Goal: Transaction & Acquisition: Purchase product/service

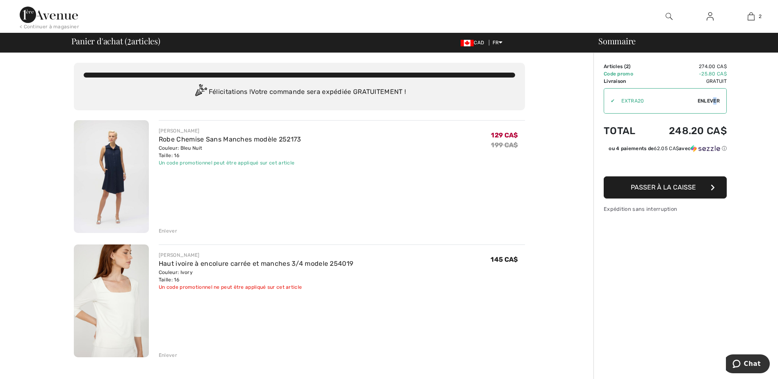
click at [715, 101] on span "Enlever" at bounding box center [709, 100] width 22 height 7
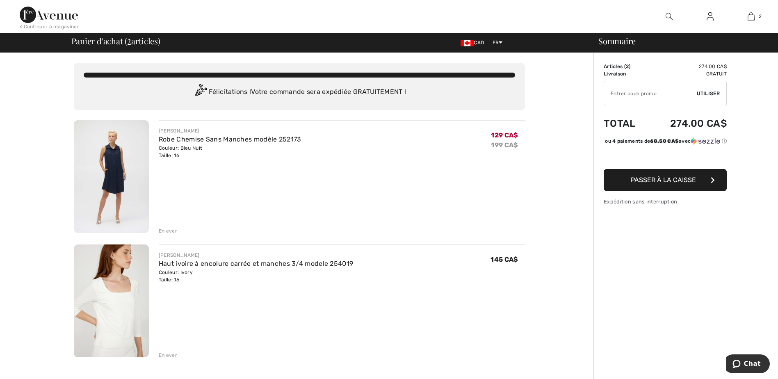
drag, startPoint x: 715, startPoint y: 101, endPoint x: 652, endPoint y: 94, distance: 63.6
click at [652, 94] on input "TEXT" at bounding box center [650, 93] width 93 height 25
type input "15"
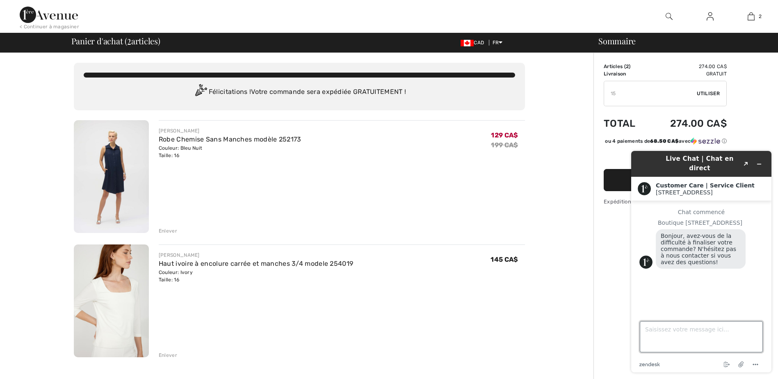
click at [664, 332] on textarea "Saisissez votre message ici..." at bounding box center [701, 336] width 123 height 31
type textarea "je me suis inscrite pour la réception des textos. Quel est le code pour la rédu…"
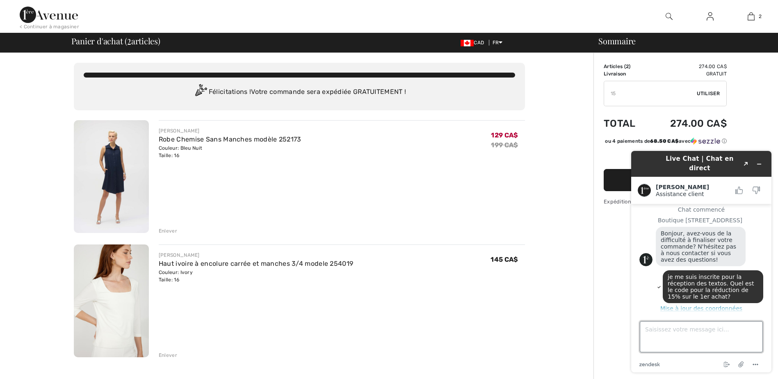
scroll to position [9, 0]
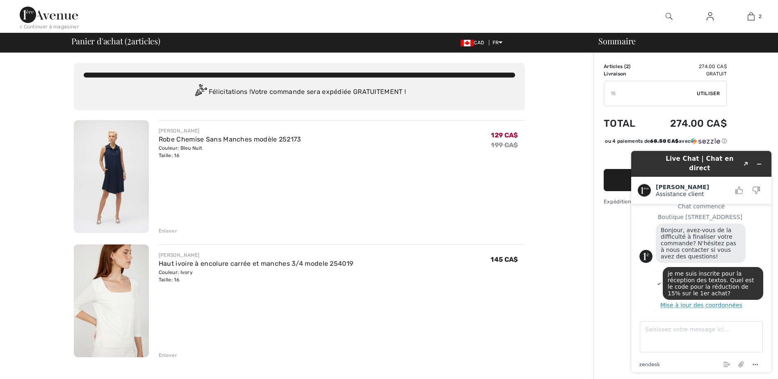
click at [628, 93] on input "TEXT" at bounding box center [650, 93] width 93 height 25
type input "1"
click at [710, 94] on span "Utiliser" at bounding box center [708, 93] width 23 height 7
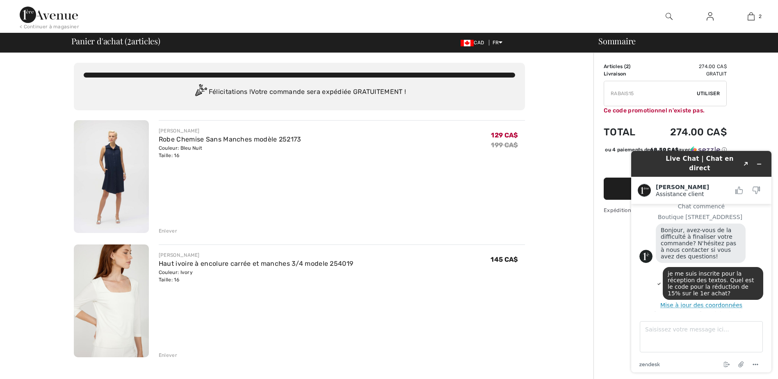
click at [627, 94] on input "TEXT" at bounding box center [650, 93] width 93 height 25
drag, startPoint x: 628, startPoint y: 91, endPoint x: 606, endPoint y: 91, distance: 22.1
click at [606, 91] on input "TEXT" at bounding box center [650, 93] width 93 height 25
drag, startPoint x: 642, startPoint y: 91, endPoint x: 594, endPoint y: 90, distance: 48.4
click at [594, 90] on div "Sommaire Description Articles ( 2 ) 274.00 CA$ Code promo 0.00 CA$ Livraison Gr…" at bounding box center [686, 384] width 185 height 662
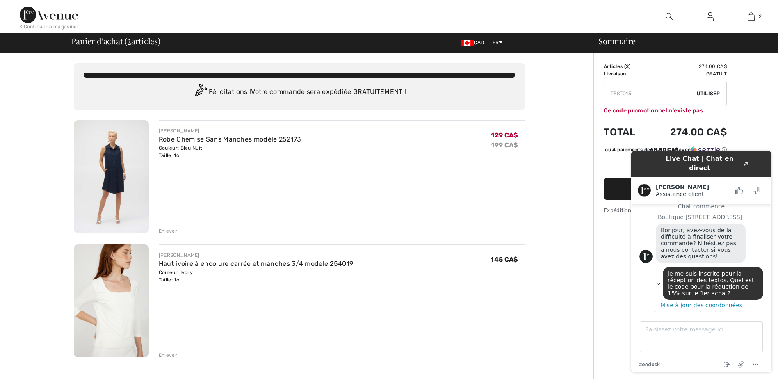
click at [706, 93] on span "Utiliser" at bounding box center [708, 93] width 23 height 7
type input "TEST015"
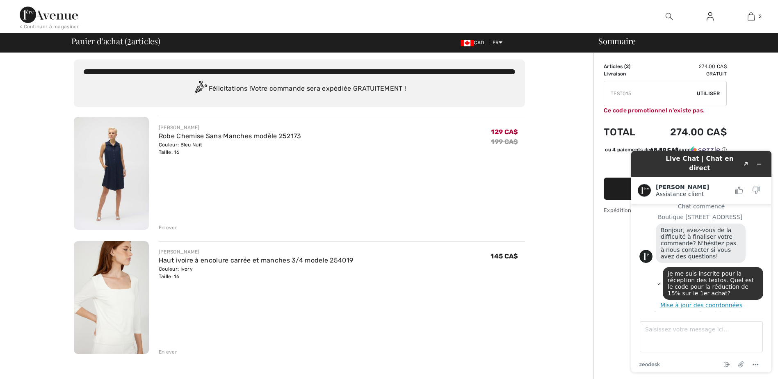
scroll to position [0, 0]
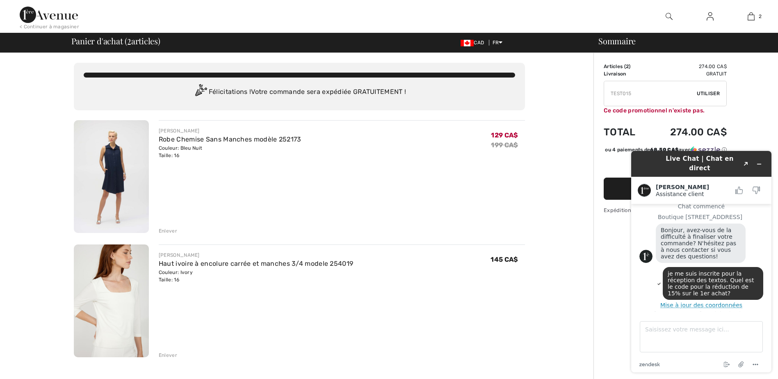
click at [32, 16] on img at bounding box center [49, 15] width 58 height 16
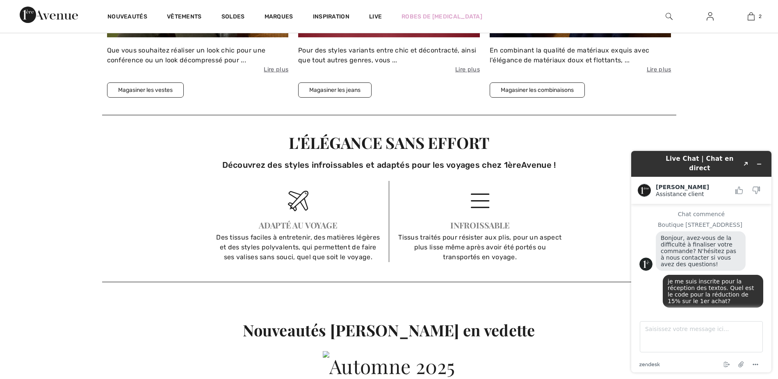
scroll to position [1984, 0]
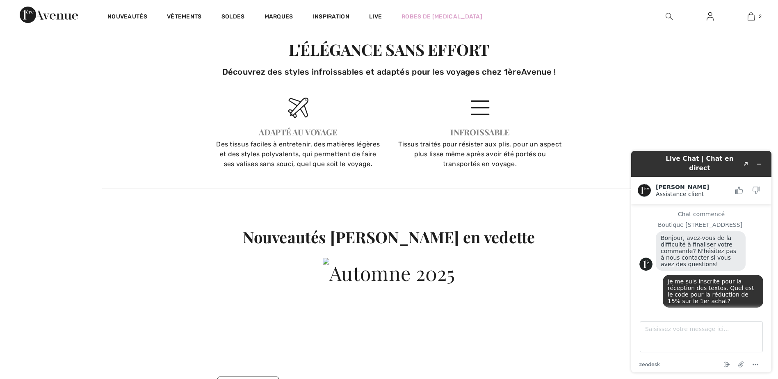
drag, startPoint x: 782, startPoint y: 30, endPoint x: 23, endPoint y: 73, distance: 760.8
click at [294, 111] on img at bounding box center [298, 108] width 21 height 21
click at [322, 158] on div "Des tissus faciles à entretenir, des matières légères et des styles polyvalents…" at bounding box center [299, 154] width 168 height 30
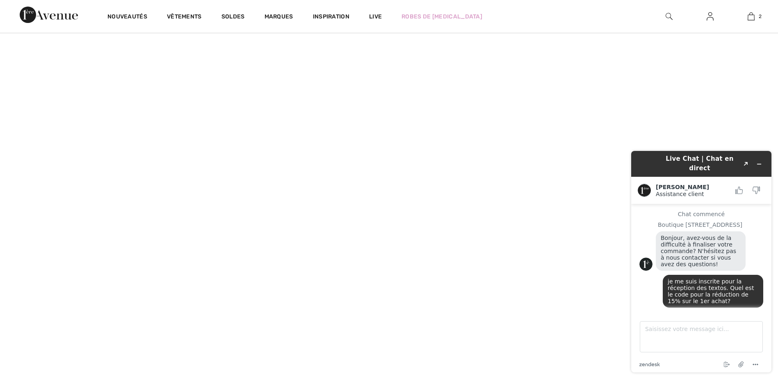
scroll to position [0, 0]
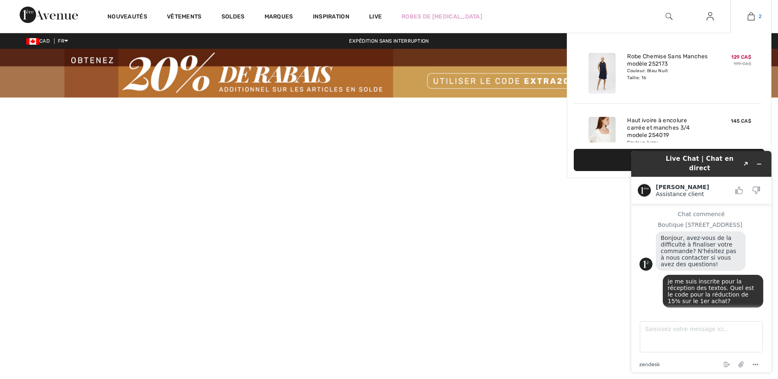
click at [751, 18] on img at bounding box center [751, 16] width 7 height 10
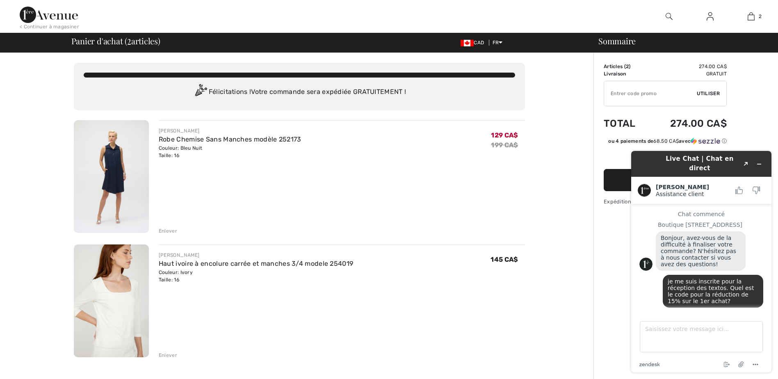
scroll to position [43, 0]
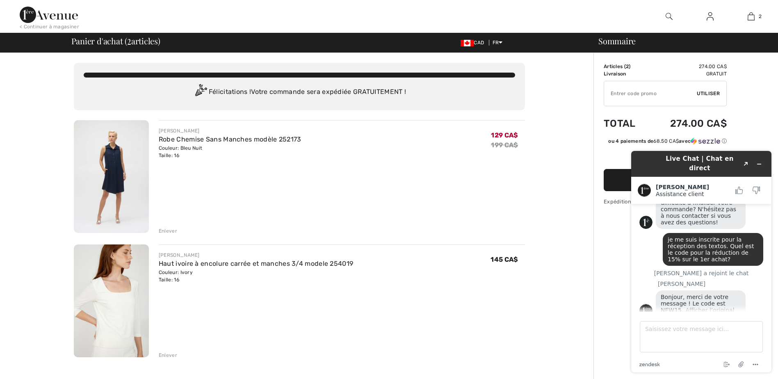
drag, startPoint x: 777, startPoint y: 127, endPoint x: 781, endPoint y: 94, distance: 33.5
click at [778, 94] on html "Nous respectons votre vie privée. Nous utilisons des cookies pour améliorer vot…" at bounding box center [389, 189] width 778 height 379
click at [669, 97] on input "TEXT" at bounding box center [650, 93] width 93 height 25
type input "NEW15"
click at [715, 92] on span "Utiliser" at bounding box center [708, 93] width 23 height 7
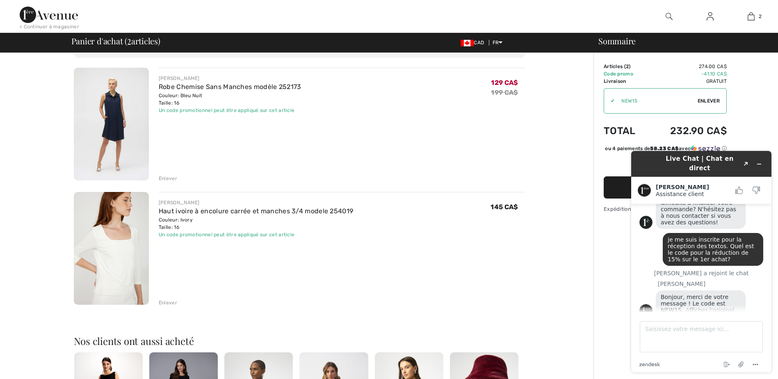
scroll to position [53, 0]
click at [664, 343] on textarea "Saisissez votre message ici..." at bounding box center [701, 336] width 123 height 31
type textarea "merci"
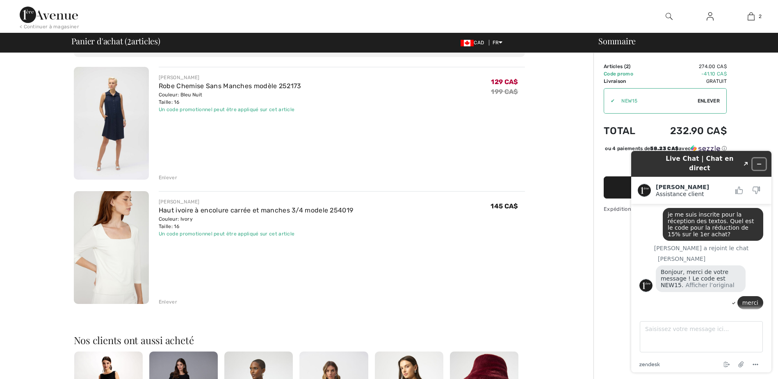
click at [759, 161] on icon "Réduire le widget" at bounding box center [759, 164] width 6 height 6
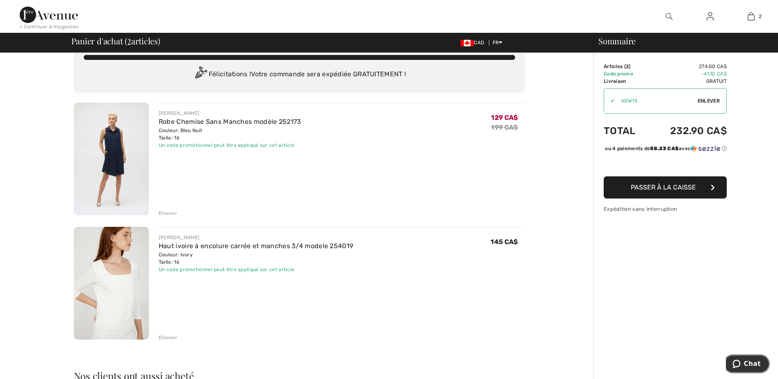
scroll to position [0, 0]
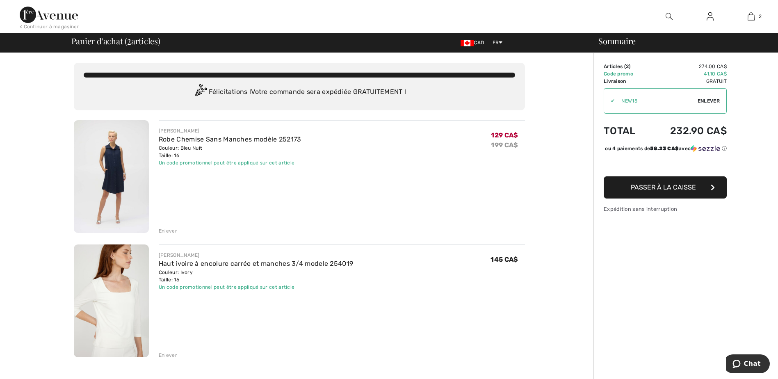
click at [669, 191] on span "Passer à la caisse" at bounding box center [663, 187] width 65 height 8
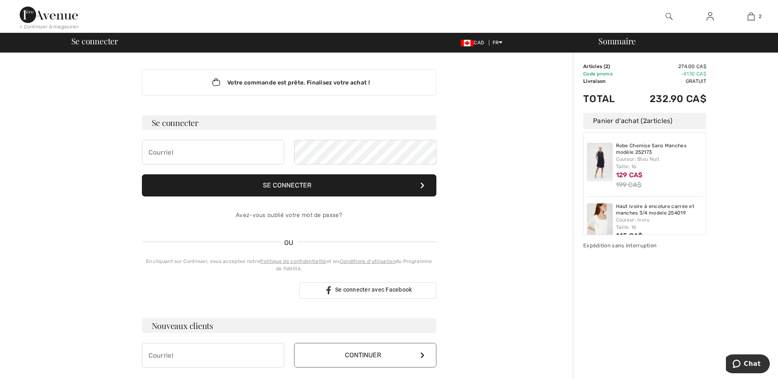
type input "francoise.daoust@gmail.com"
click at [300, 185] on button "Se connecter" at bounding box center [289, 185] width 295 height 22
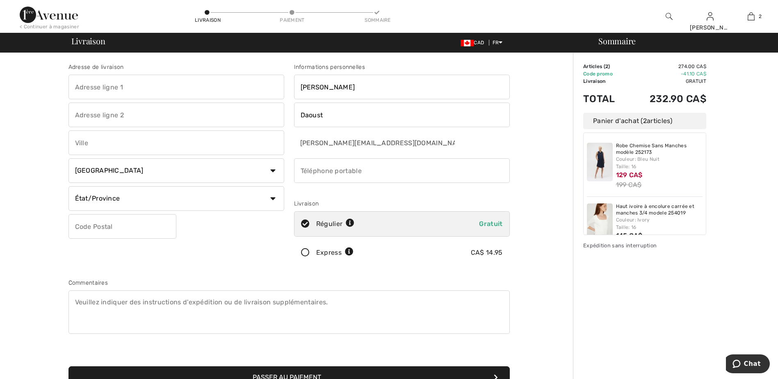
click at [119, 90] on input "text" at bounding box center [176, 87] width 216 height 25
type input "33 rue des Herons"
type input "Vaudreuil-Dorion"
select select "QC"
type input "J7V8P3"
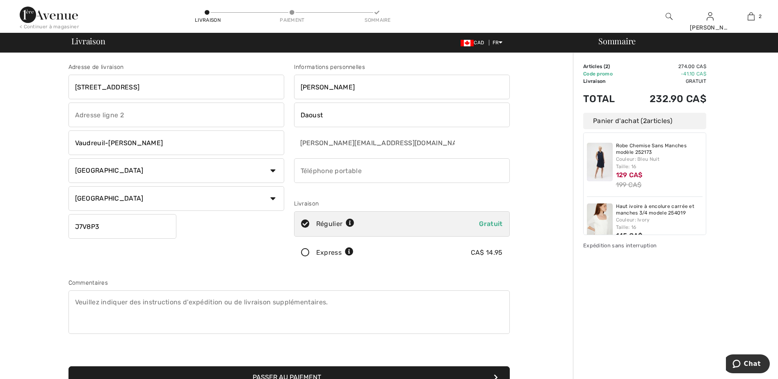
type input "5142079233"
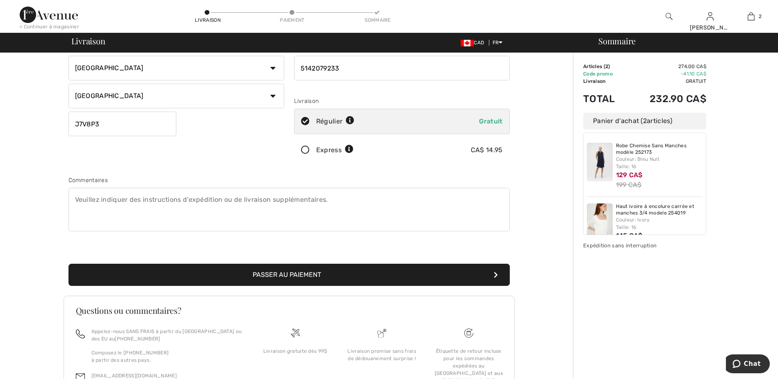
scroll to position [100, 0]
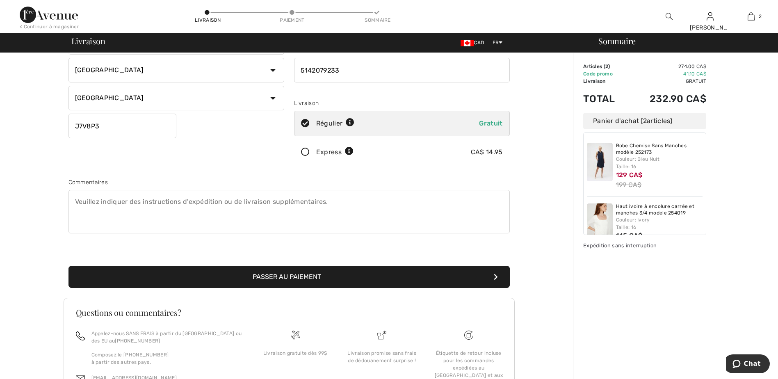
click at [288, 277] on button "Passer au paiement" at bounding box center [288, 277] width 441 height 22
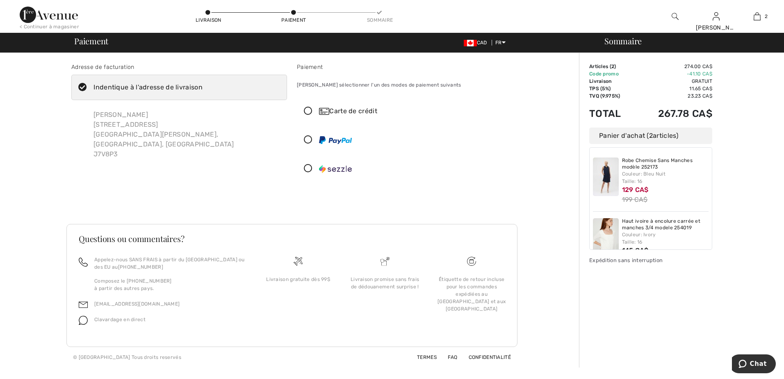
click at [310, 110] on icon at bounding box center [308, 111] width 22 height 9
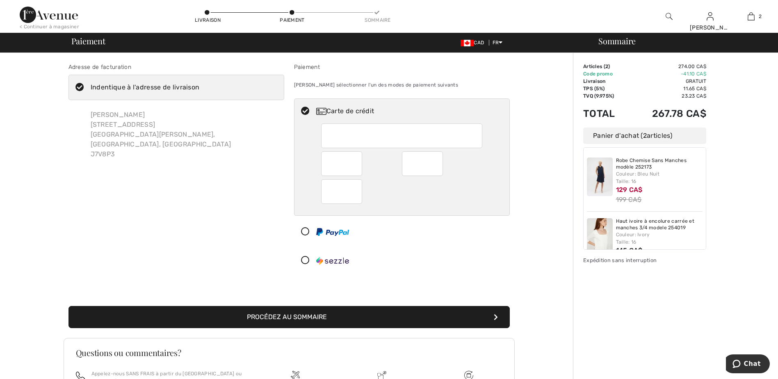
click at [308, 319] on button "Procédez au sommaire" at bounding box center [288, 317] width 441 height 22
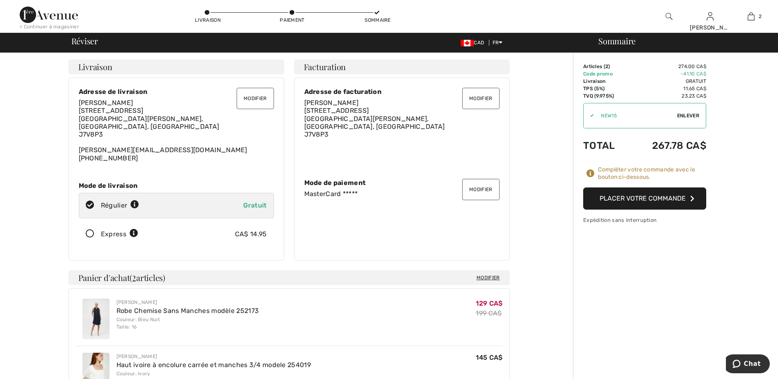
click at [629, 200] on button "Placer votre commande" at bounding box center [644, 198] width 123 height 22
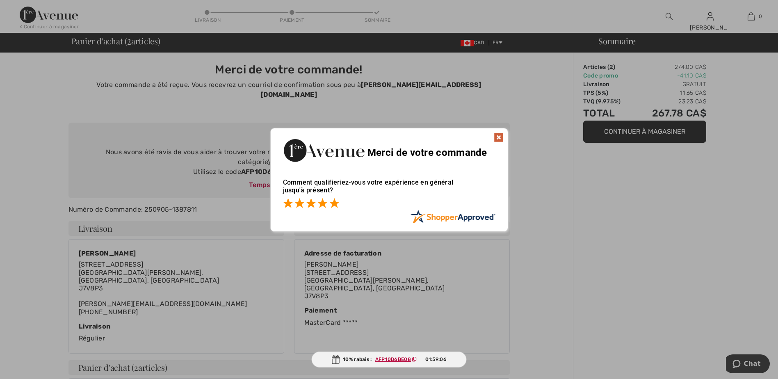
click at [335, 207] on span at bounding box center [334, 203] width 10 height 10
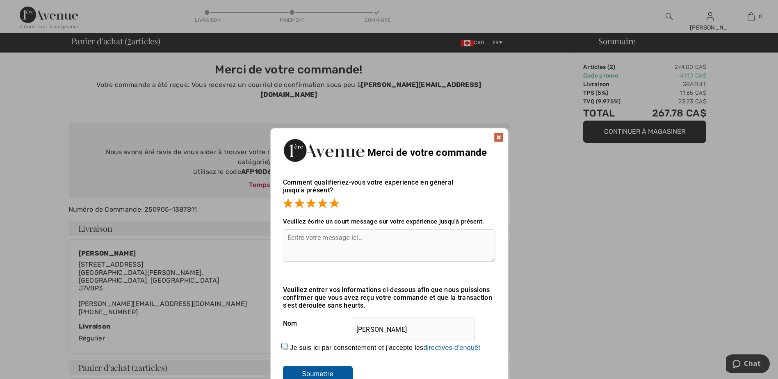
click at [335, 244] on textarea at bounding box center [389, 245] width 212 height 32
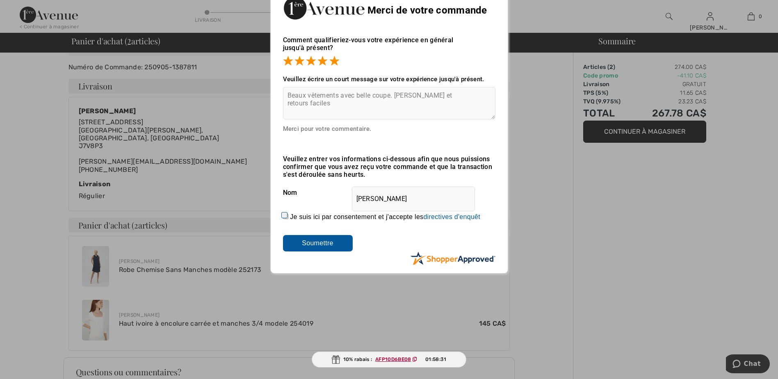
scroll to position [144, 0]
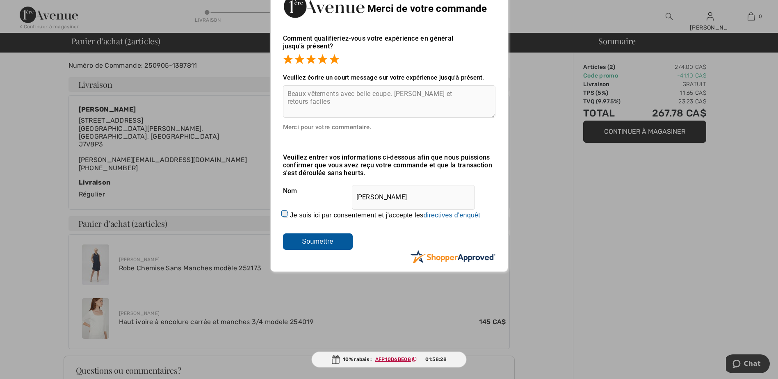
type textarea "Beaux vêtements avec belle coupe. Achats et retours faciles"
click at [286, 215] on input "Je suis ici par consentement et j'accepte les En soumettant une évaluation, vou…" at bounding box center [285, 214] width 5 height 5
checkbox input "true"
click at [329, 242] on input "Soumettre" at bounding box center [318, 241] width 70 height 16
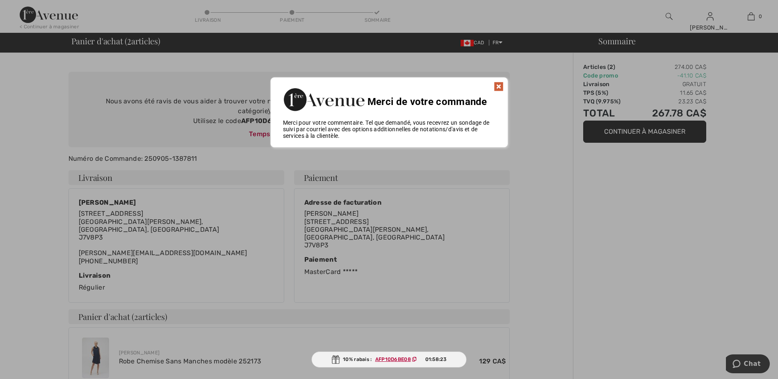
scroll to position [48, 0]
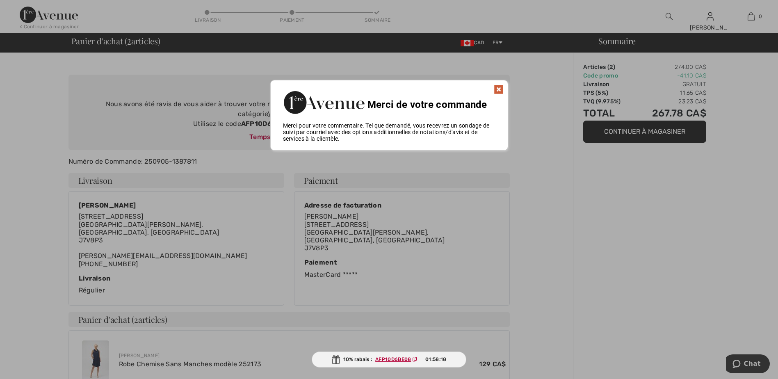
click at [498, 88] on img at bounding box center [499, 89] width 10 height 10
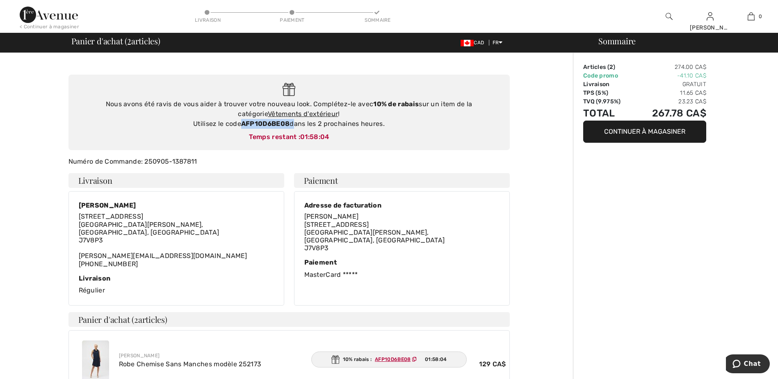
drag, startPoint x: 291, startPoint y: 113, endPoint x: 241, endPoint y: 114, distance: 50.0
click at [241, 114] on div "Nous avons été ravis de vous aider à trouver votre nouveau look. Complétez-le a…" at bounding box center [289, 114] width 425 height 30
click at [303, 110] on link "Vêtements d'extérieur" at bounding box center [303, 114] width 70 height 8
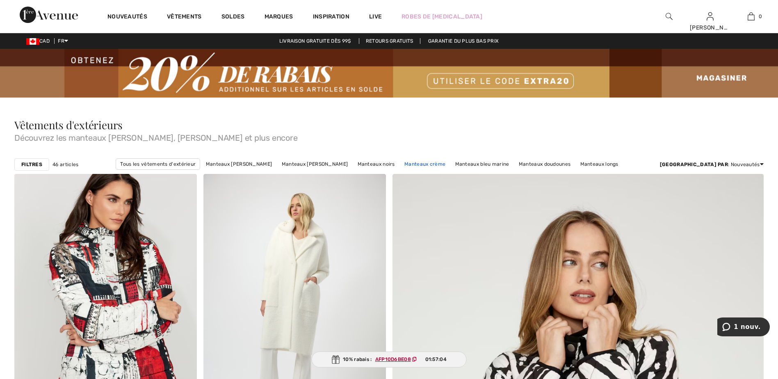
click at [433, 164] on link "Manteaux crème" at bounding box center [424, 164] width 49 height 11
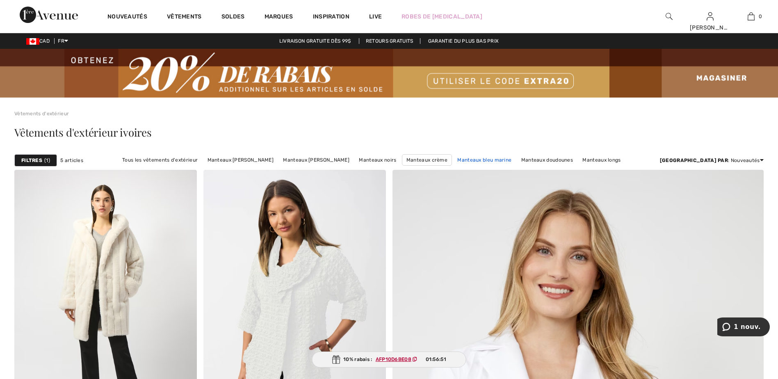
click at [502, 161] on link "Manteaux bleu marine" at bounding box center [484, 160] width 62 height 11
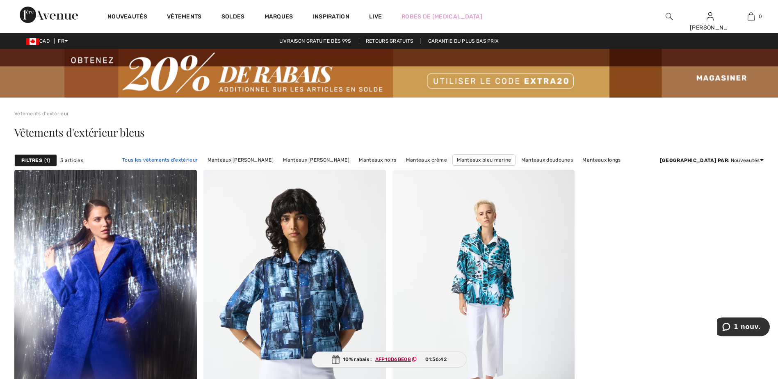
click at [191, 163] on link "Tous les vêtements d'extérieur" at bounding box center [160, 160] width 84 height 11
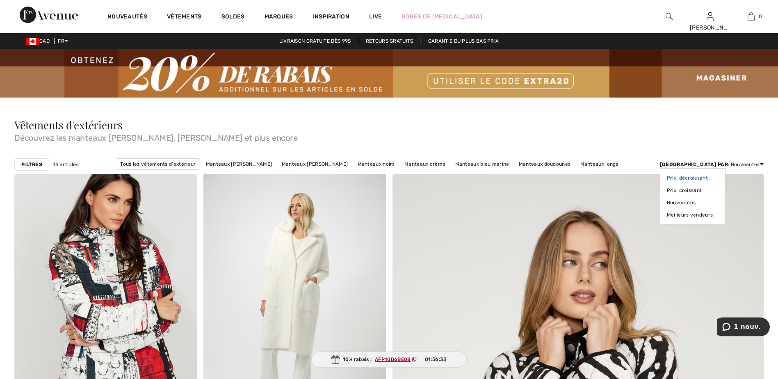
click at [719, 177] on link "Prix: décroissant" at bounding box center [693, 178] width 52 height 12
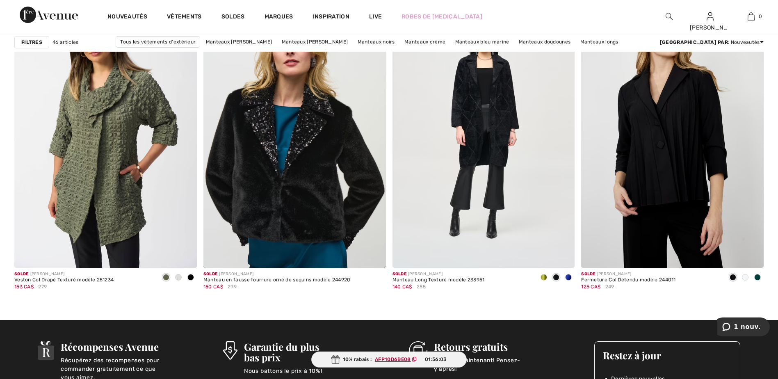
scroll to position [4217, 0]
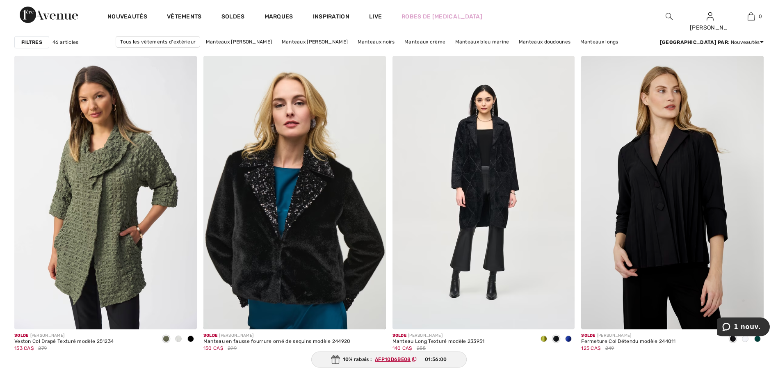
click at [745, 337] on body "1 nouv." at bounding box center [743, 327] width 53 height 21
drag, startPoint x: 744, startPoint y: 338, endPoint x: 1462, endPoint y: 655, distance: 785.4
click at [744, 338] on body "1 nouv." at bounding box center [743, 327] width 53 height 21
click at [744, 338] on span at bounding box center [745, 339] width 7 height 7
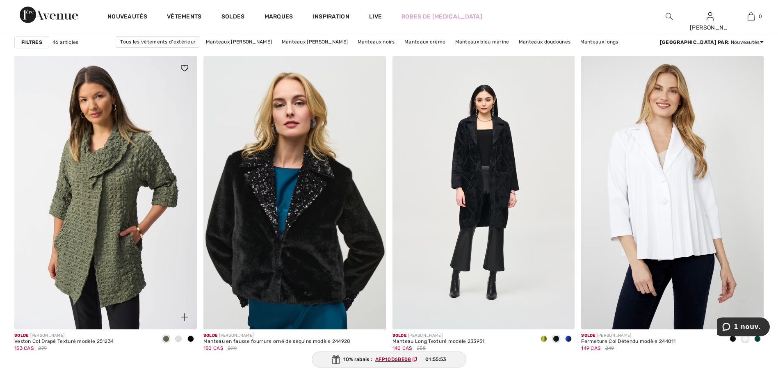
click at [178, 340] on span at bounding box center [178, 339] width 7 height 7
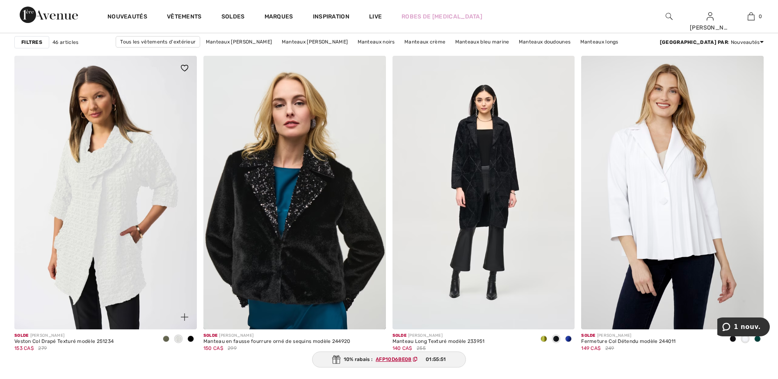
click at [192, 339] on span at bounding box center [190, 339] width 7 height 7
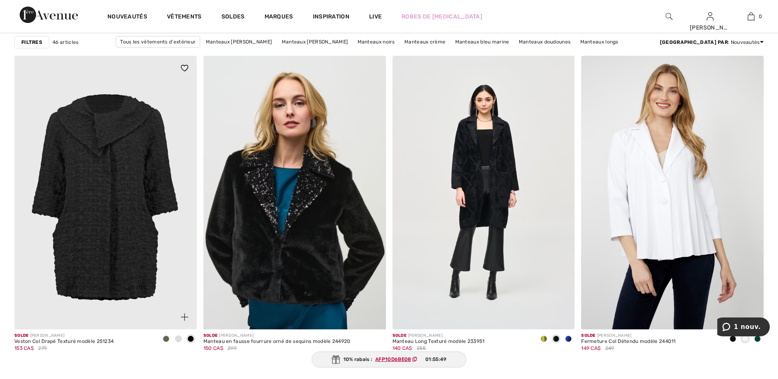
click at [168, 338] on span at bounding box center [166, 339] width 7 height 7
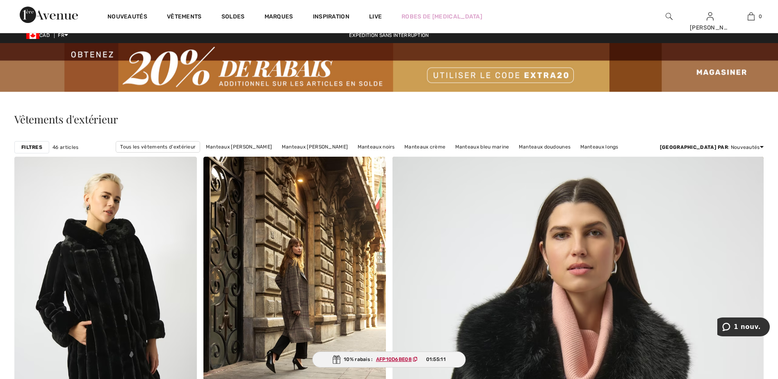
scroll to position [0, 0]
